Goal: Information Seeking & Learning: Learn about a topic

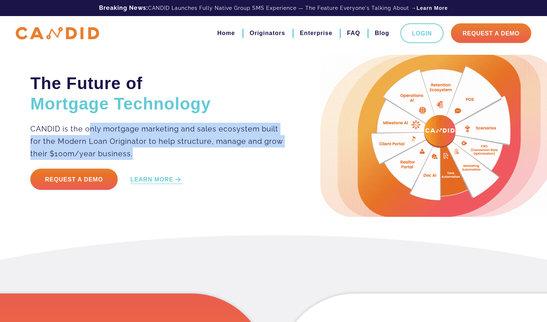
drag, startPoint x: 89, startPoint y: 124, endPoint x: 132, endPoint y: 147, distance: 48.9
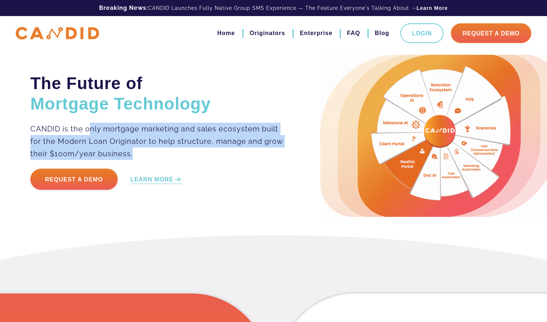
click at [132, 147] on p "CANDID is the only mortgage marketing and sales ecosystem built for the Modern …" at bounding box center [156, 141] width 253 height 37
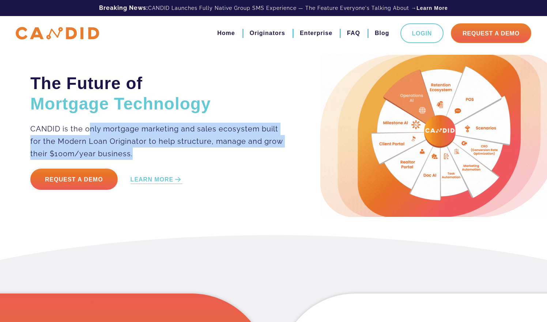
click at [132, 147] on p "CANDID is the only mortgage marketing and sales ecosystem built for the Modern …" at bounding box center [156, 141] width 253 height 37
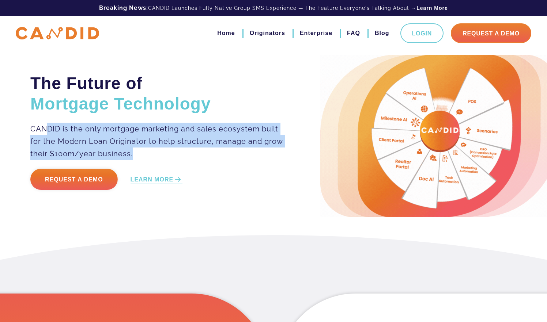
drag, startPoint x: 151, startPoint y: 151, endPoint x: 46, endPoint y: 126, distance: 107.0
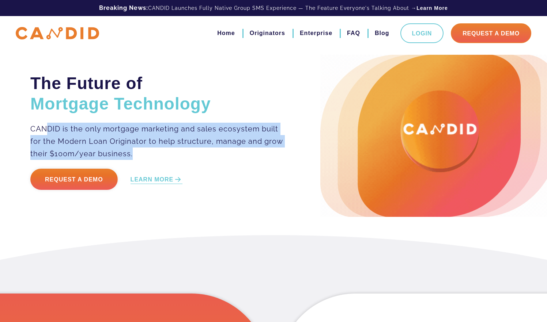
click at [46, 126] on p "CANDID is the only mortgage marketing and sales ecosystem built for the Modern …" at bounding box center [156, 141] width 253 height 37
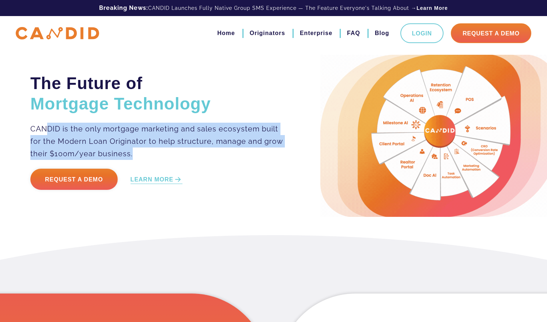
click at [46, 126] on p "CANDID is the only mortgage marketing and sales ecosystem built for the Modern …" at bounding box center [156, 141] width 253 height 37
drag, startPoint x: 46, startPoint y: 126, endPoint x: 135, endPoint y: 153, distance: 92.2
click at [135, 154] on p "CANDID is the only mortgage marketing and sales ecosystem built for the Modern …" at bounding box center [156, 141] width 253 height 37
click at [135, 153] on p "CANDID is the only mortgage marketing and sales ecosystem built for the Modern …" at bounding box center [156, 141] width 253 height 37
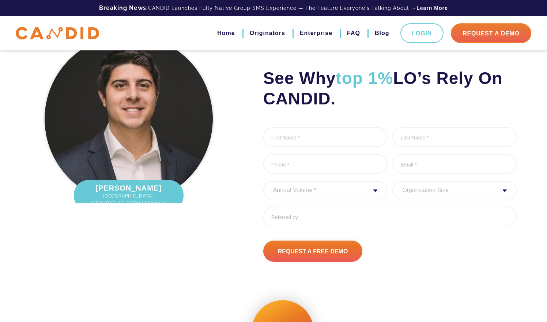
scroll to position [987, 0]
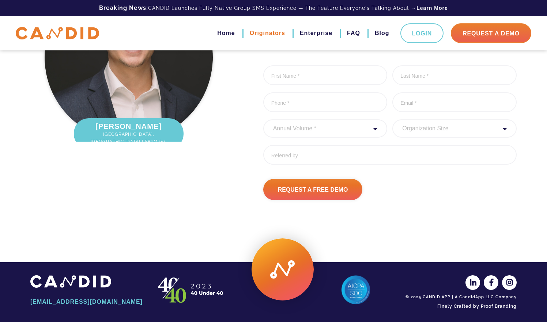
click at [269, 34] on link "Originators" at bounding box center [267, 33] width 35 height 12
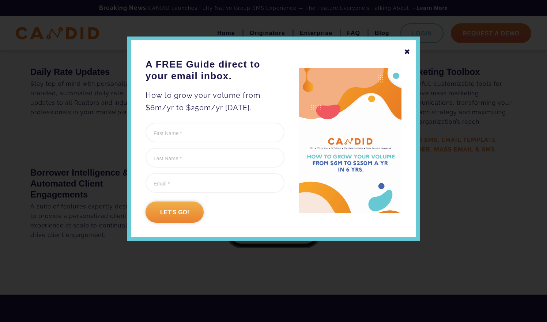
scroll to position [1355, 0]
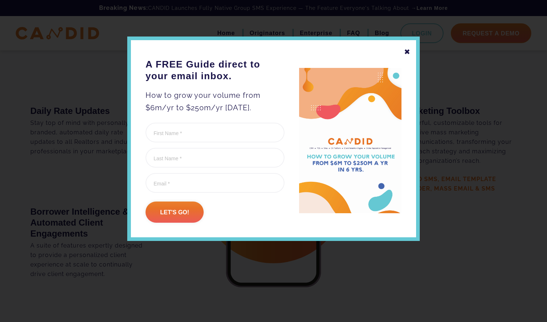
click at [408, 52] on div "✖" at bounding box center [407, 52] width 7 height 12
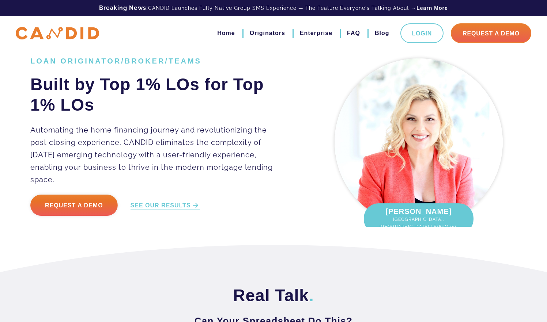
scroll to position [0, 0]
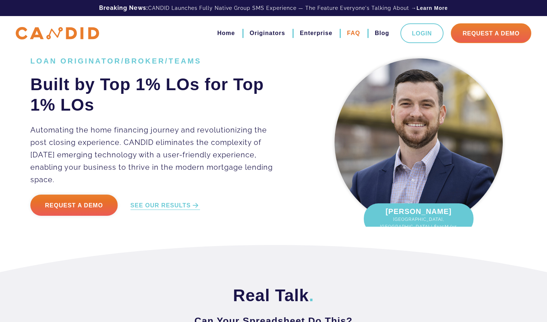
click at [356, 31] on link "FAQ" at bounding box center [353, 33] width 13 height 12
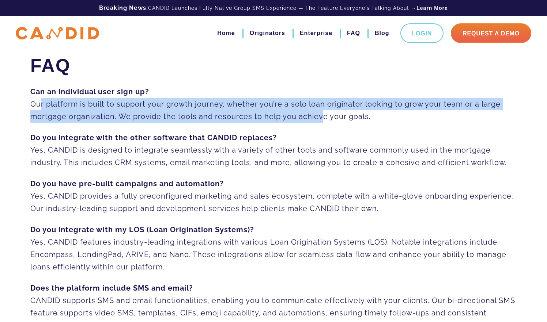
drag, startPoint x: 38, startPoint y: 99, endPoint x: 317, endPoint y: 117, distance: 279.5
click at [318, 117] on p "Can an individual user sign up? Our platform is built to support your growth jo…" at bounding box center [273, 104] width 486 height 37
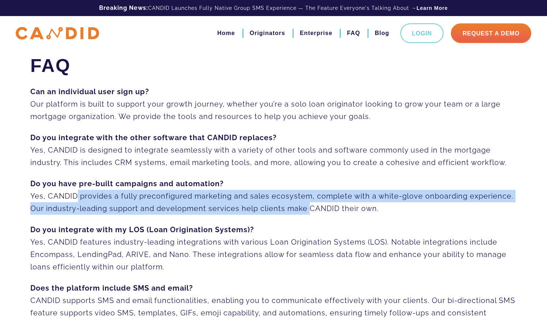
drag, startPoint x: 72, startPoint y: 193, endPoint x: 306, endPoint y: 209, distance: 233.8
click at [306, 209] on p "Do you have pre-built campaigns and automation? Yes, CANDID provides a fully pr…" at bounding box center [273, 196] width 486 height 37
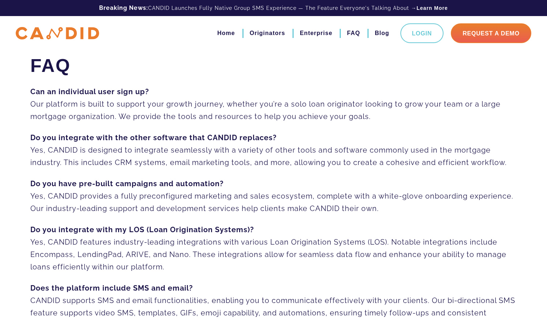
click at [284, 212] on p "Do you have pre-built campaigns and automation? Yes, CANDID provides a fully pr…" at bounding box center [273, 196] width 486 height 37
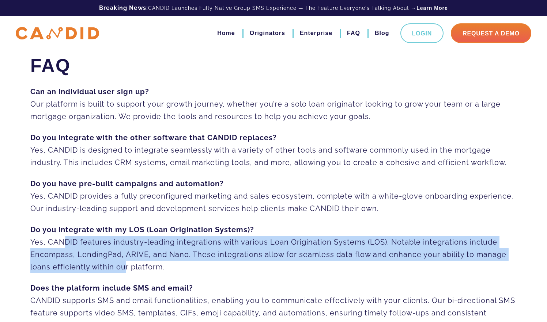
drag, startPoint x: 56, startPoint y: 241, endPoint x: 122, endPoint y: 266, distance: 70.9
click at [122, 266] on p "Do you integrate with my LOS (Loan Origination Systems)? Yes, CANDID features i…" at bounding box center [273, 249] width 486 height 50
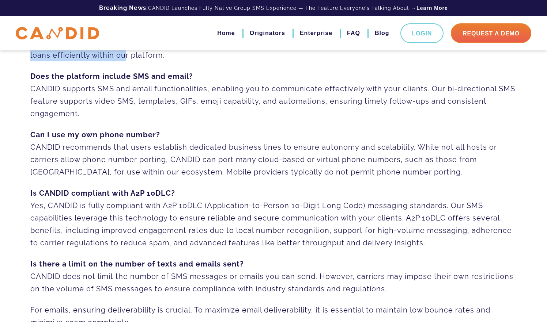
scroll to position [213, 0]
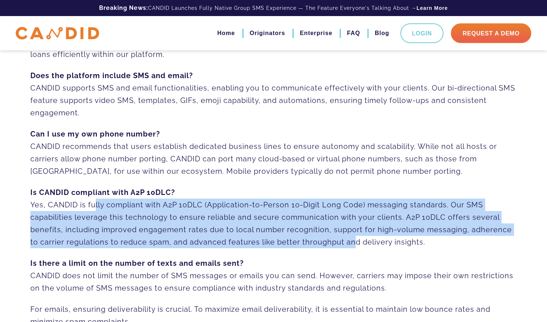
drag, startPoint x: 90, startPoint y: 204, endPoint x: 348, endPoint y: 239, distance: 260.8
click at [348, 239] on p "Is CANDID compliant with A2P 10DLC? Yes, CANDID is fully compliant with A2P 10D…" at bounding box center [273, 217] width 486 height 62
click at [347, 239] on p "Is CANDID compliant with A2P 10DLC? Yes, CANDID is fully compliant with A2P 10D…" at bounding box center [273, 217] width 486 height 62
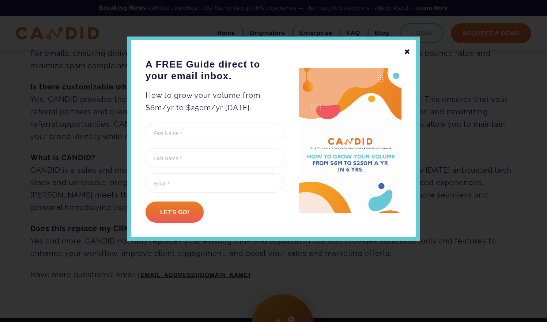
scroll to position [469, 0]
click at [408, 50] on div "✖" at bounding box center [407, 52] width 7 height 12
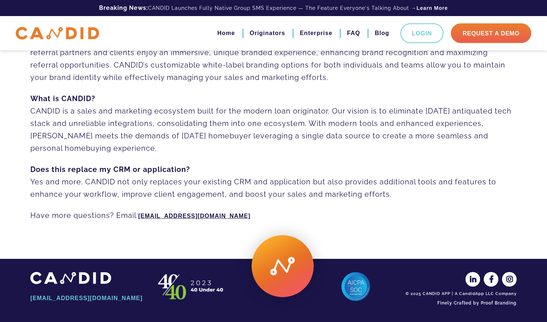
scroll to position [528, 0]
